Goal: Task Accomplishment & Management: Use online tool/utility

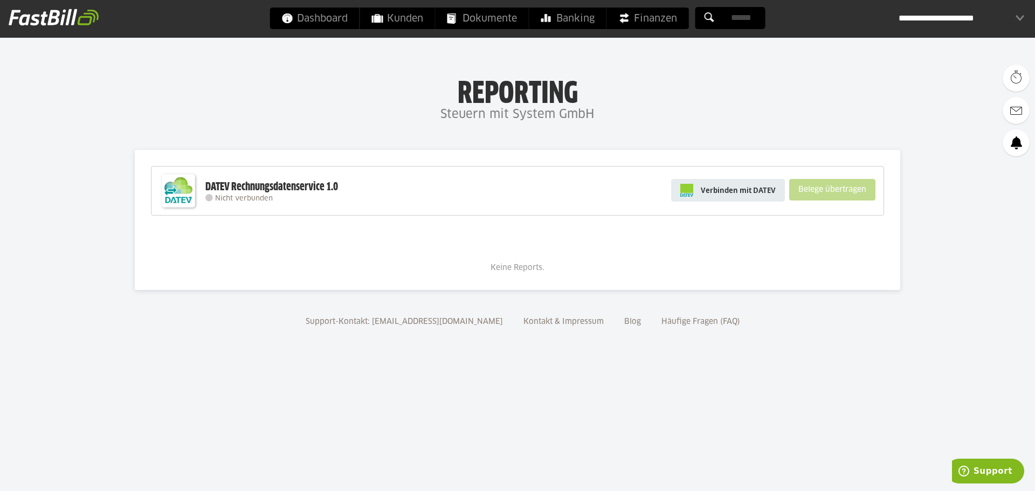
click at [733, 189] on span "Verbinden mit DATEV" at bounding box center [737, 190] width 75 height 11
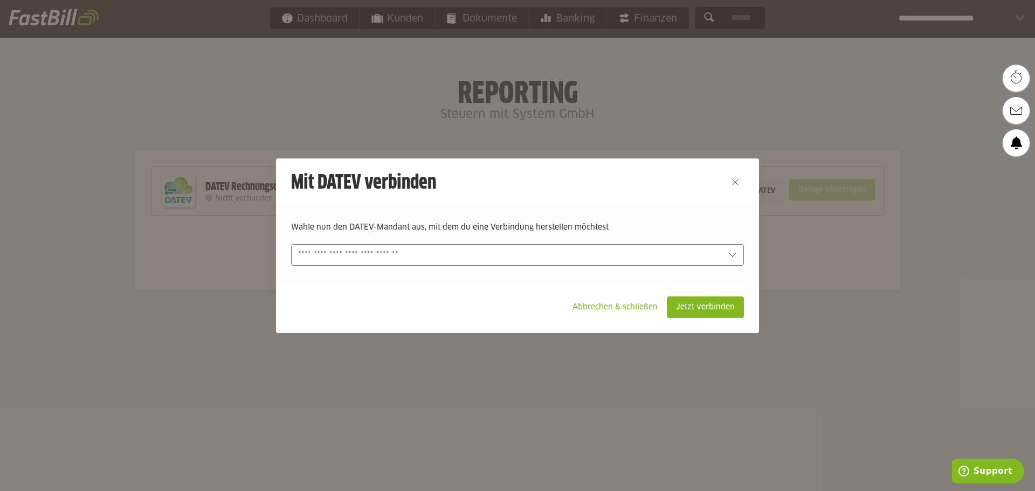
click at [646, 252] on input "text" at bounding box center [510, 255] width 424 height 12
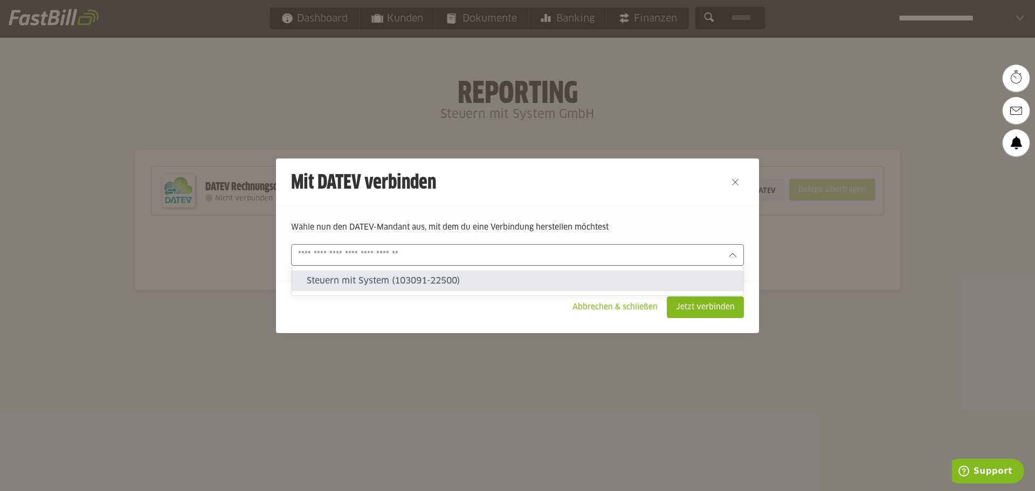
click at [401, 278] on slot "Steuern mit System (103091-22500)" at bounding box center [521, 281] width 428 height 12
type input "**********"
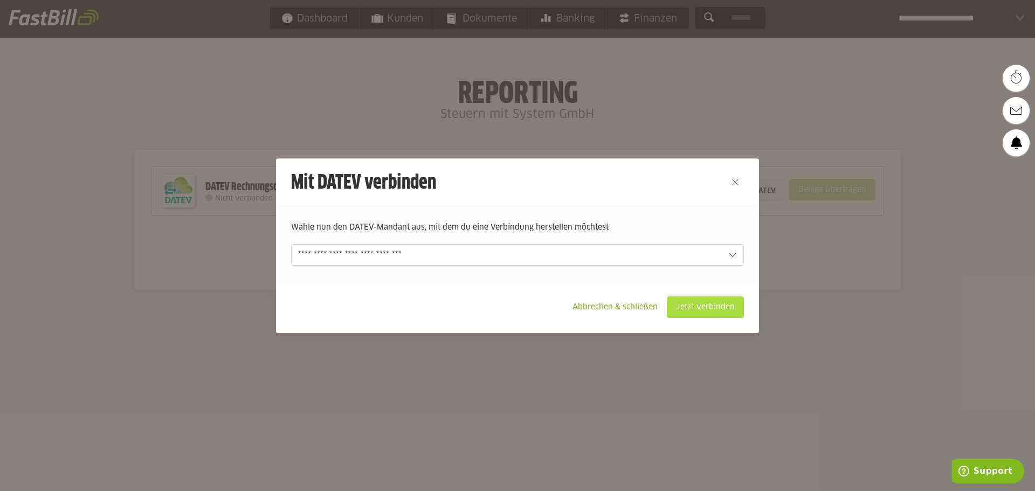
click at [723, 307] on slot "Jetzt verbinden" at bounding box center [705, 307] width 76 height 20
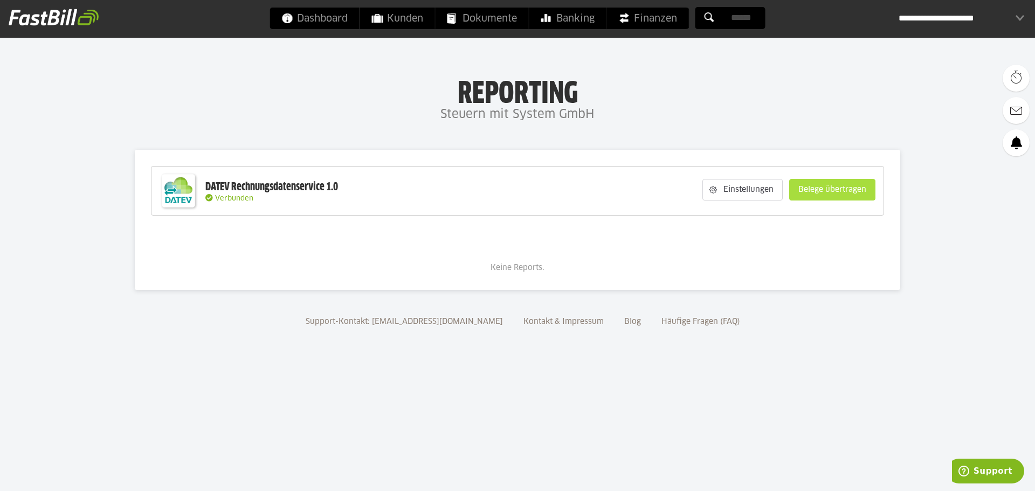
click at [839, 191] on slot "Belege übertragen" at bounding box center [831, 189] width 85 height 20
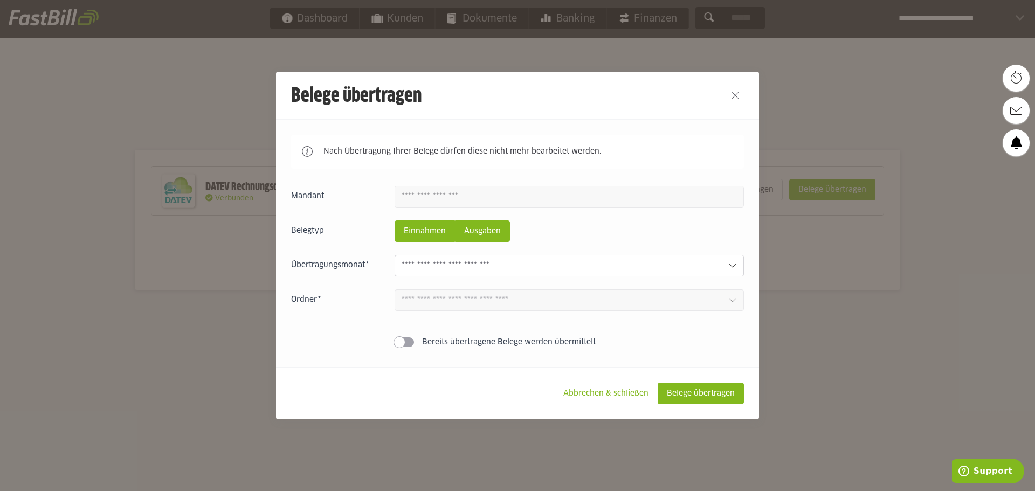
click at [491, 233] on slot "Ausgaben" at bounding box center [482, 231] width 54 height 20
click at [510, 269] on input "text" at bounding box center [560, 266] width 318 height 12
click at [732, 265] on icon at bounding box center [732, 265] width 9 height 9
click at [734, 268] on icon at bounding box center [732, 265] width 9 height 9
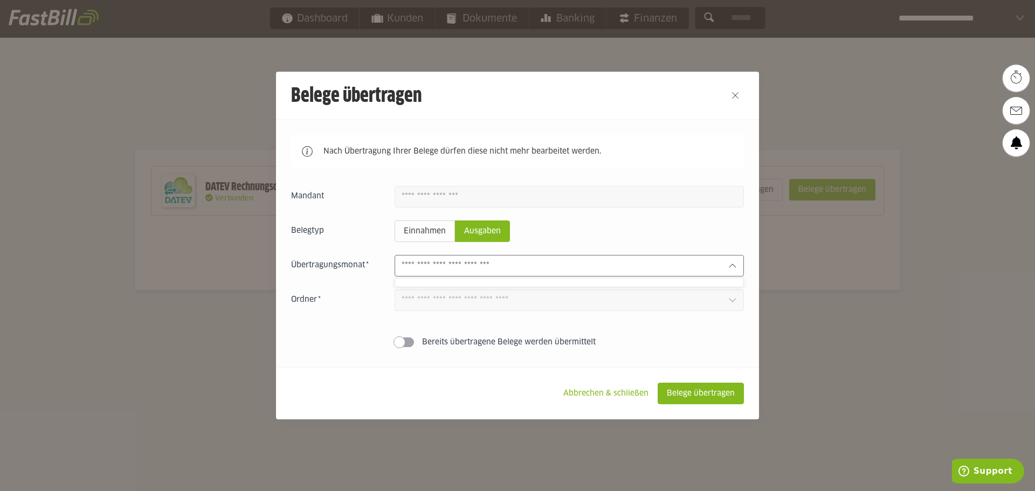
click at [734, 269] on icon at bounding box center [732, 265] width 9 height 9
click at [526, 266] on input "text" at bounding box center [560, 266] width 318 height 12
click at [439, 267] on input "text" at bounding box center [560, 266] width 318 height 12
click at [453, 266] on input "text" at bounding box center [560, 266] width 318 height 12
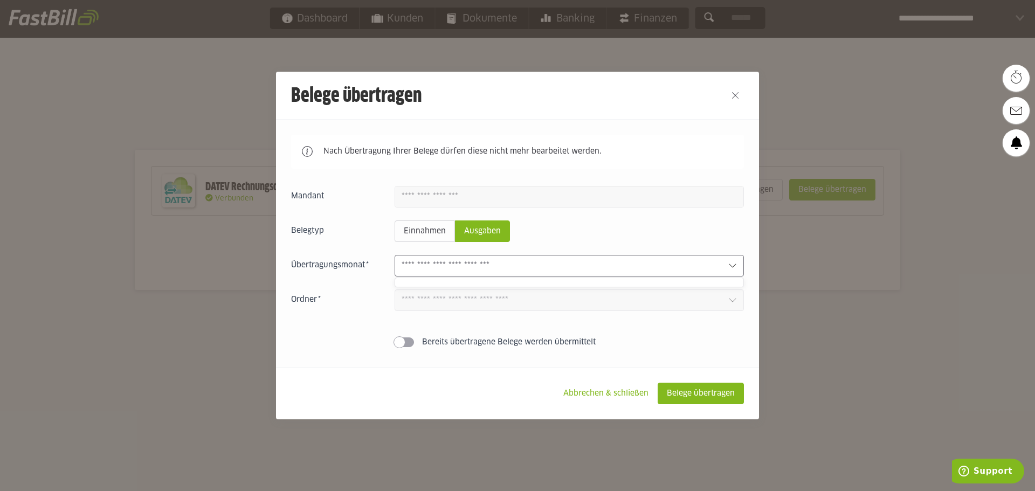
click at [454, 266] on input "text" at bounding box center [560, 266] width 318 height 12
click at [439, 232] on slot "Einnahmen" at bounding box center [424, 231] width 59 height 20
click at [473, 268] on input "text" at bounding box center [560, 266] width 318 height 12
click at [479, 234] on slot "Ausgaben" at bounding box center [482, 231] width 54 height 20
click at [519, 267] on input "text" at bounding box center [560, 266] width 318 height 12
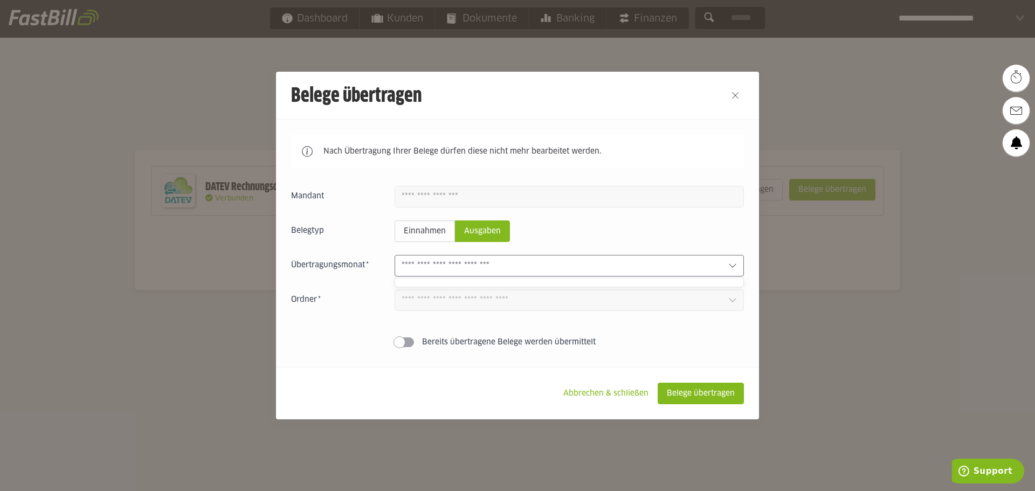
click at [519, 267] on input "text" at bounding box center [560, 266] width 318 height 12
click at [737, 268] on div at bounding box center [568, 266] width 349 height 22
click at [739, 269] on div at bounding box center [568, 266] width 349 height 22
click at [741, 270] on div at bounding box center [568, 266] width 349 height 22
click at [743, 270] on div at bounding box center [568, 266] width 349 height 22
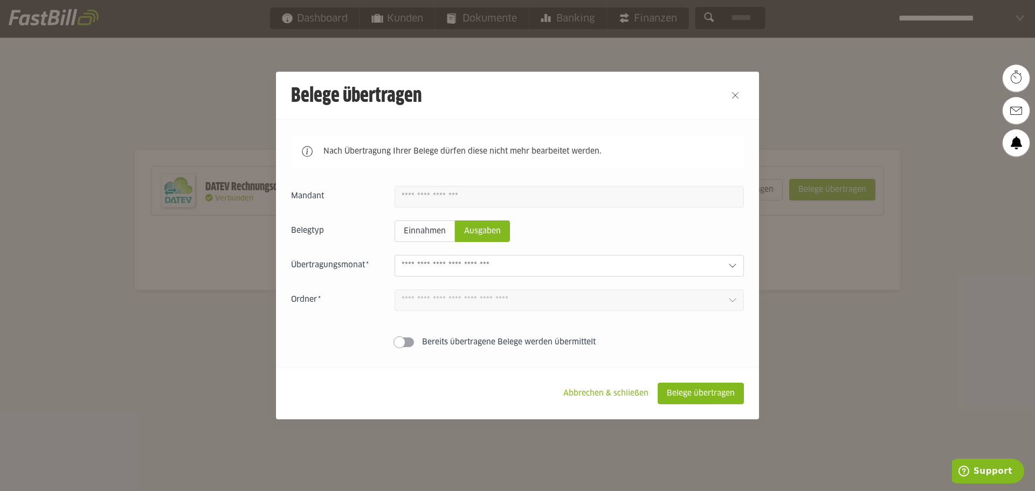
click at [744, 270] on div "Nach Übertragung Ihrer Belege dürfen diese nicht mehr bearbeitet werden. Einnah…" at bounding box center [517, 242] width 483 height 247
click at [746, 270] on div "Nach Übertragung Ihrer Belege dürfen diese nicht mehr bearbeitet werden. Einnah…" at bounding box center [517, 242] width 483 height 247
click at [605, 392] on slot "Abbrechen & schließen" at bounding box center [605, 393] width 102 height 20
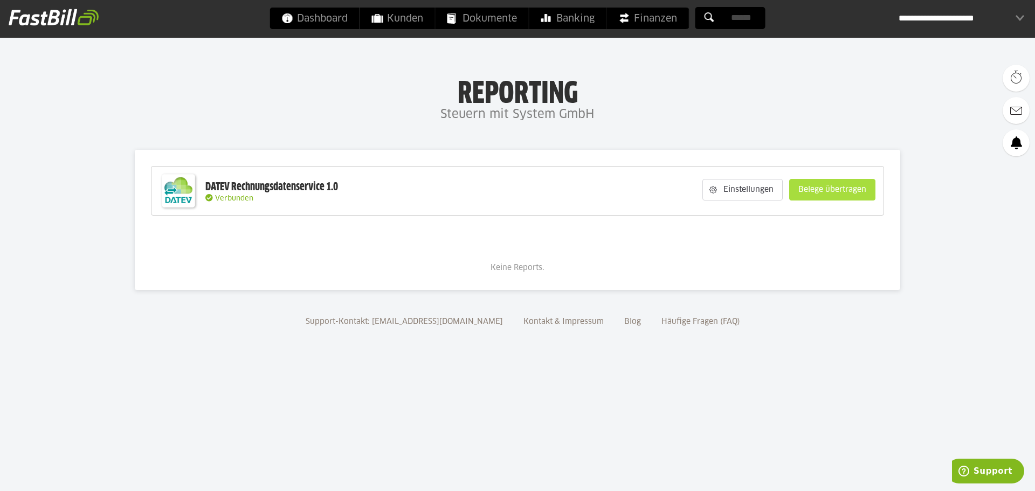
click at [839, 191] on slot "Belege übertragen" at bounding box center [831, 189] width 85 height 20
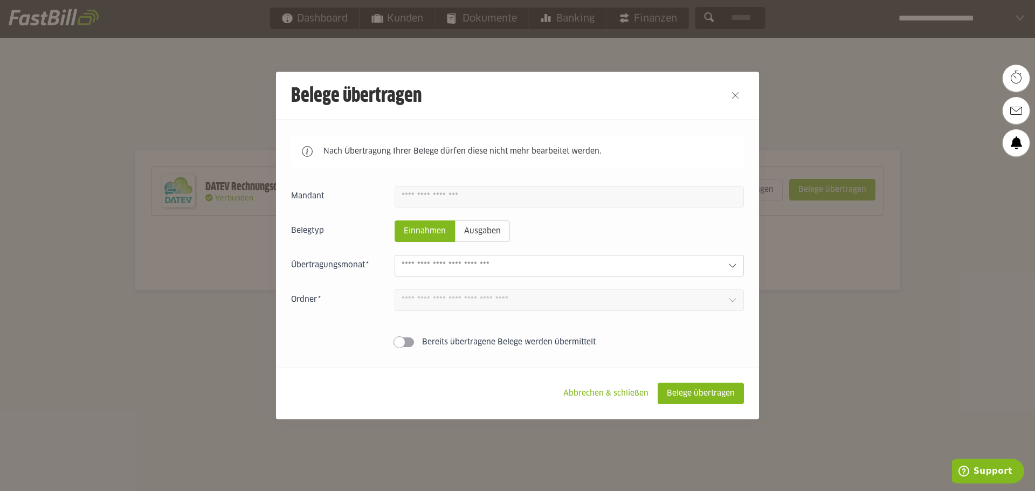
click at [413, 343] on span at bounding box center [403, 342] width 19 height 10
click at [401, 342] on span at bounding box center [403, 342] width 19 height 10
click at [495, 236] on slot "Ausgaben" at bounding box center [482, 231] width 54 height 20
click at [435, 230] on slot "Einnahmen" at bounding box center [424, 231] width 59 height 20
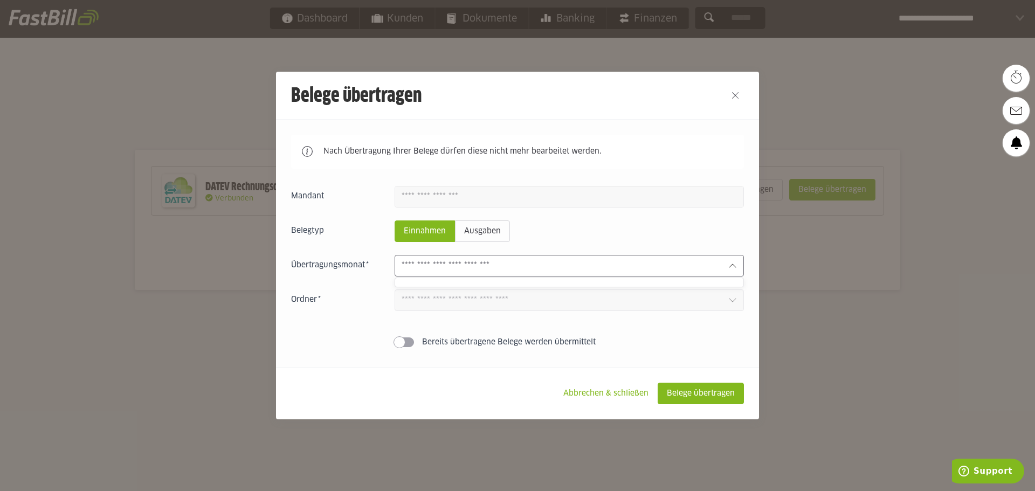
click at [521, 269] on input "text" at bounding box center [560, 266] width 318 height 12
click at [733, 266] on icon at bounding box center [731, 265] width 7 height 4
click at [733, 266] on icon at bounding box center [732, 265] width 9 height 9
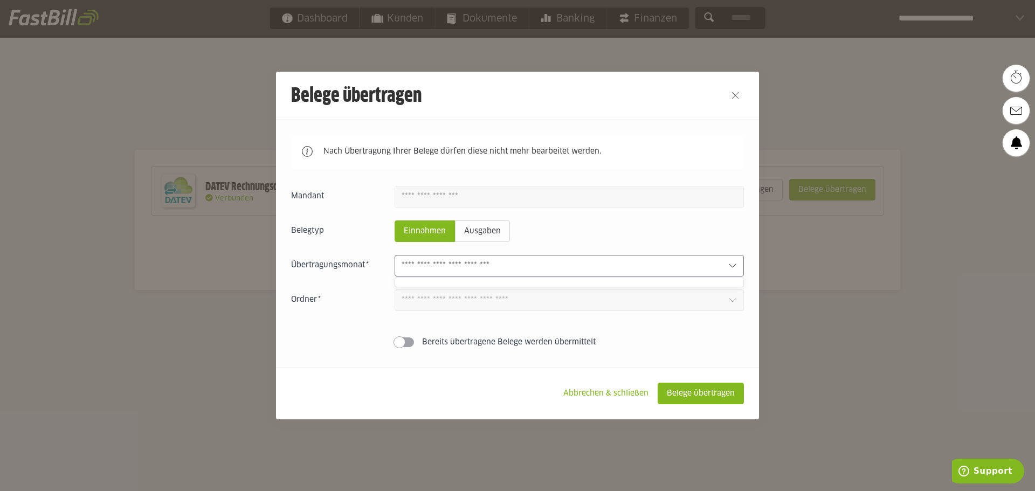
click at [733, 266] on icon at bounding box center [732, 265] width 9 height 9
click at [480, 268] on input "text" at bounding box center [560, 266] width 318 height 12
click at [484, 237] on slot "Ausgaben" at bounding box center [482, 231] width 54 height 20
click at [739, 94] on button "Close" at bounding box center [734, 95] width 17 height 17
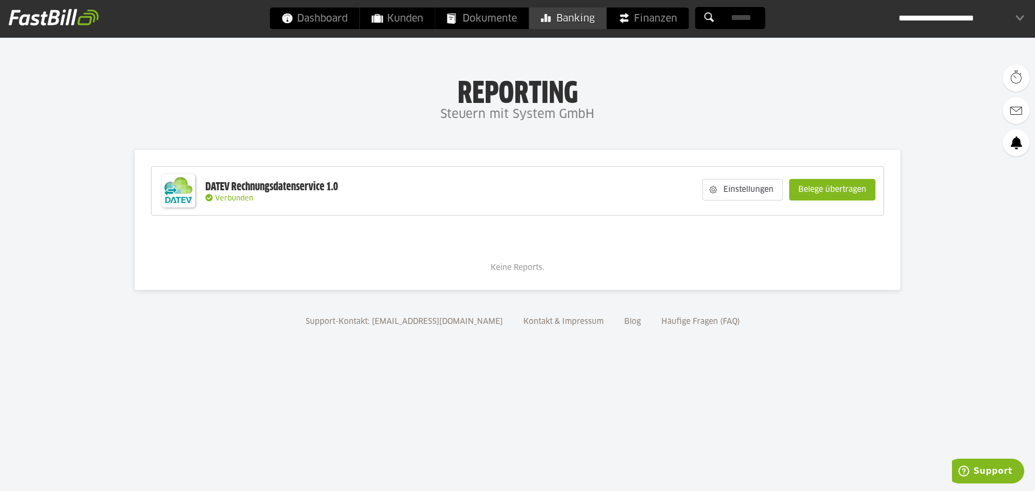
click at [576, 17] on span "Banking" at bounding box center [567, 19] width 53 height 22
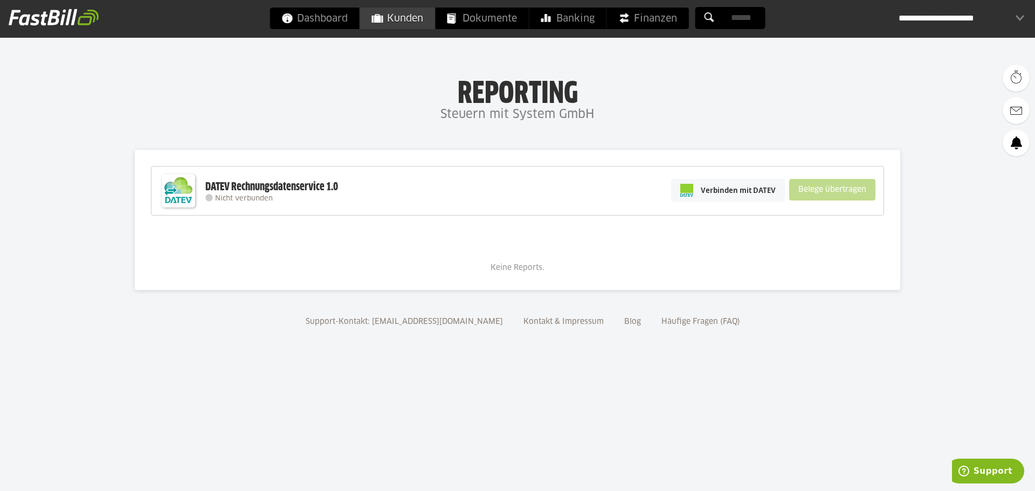
click at [405, 18] on span "Kunden" at bounding box center [397, 19] width 51 height 22
